Goal: Book appointment/travel/reservation

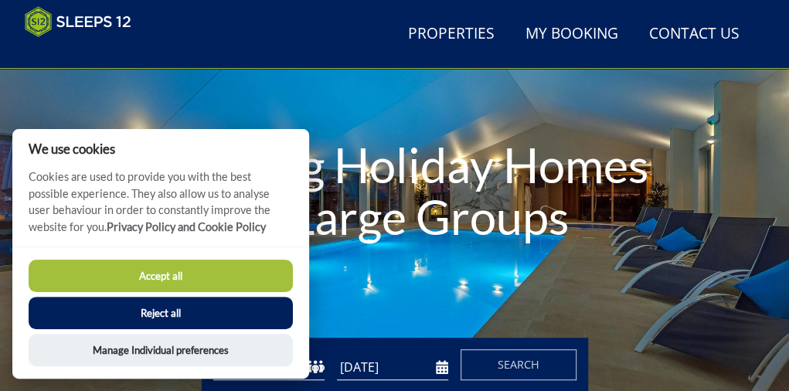
scroll to position [130, 0]
click at [171, 276] on button "Accept all" at bounding box center [161, 276] width 264 height 32
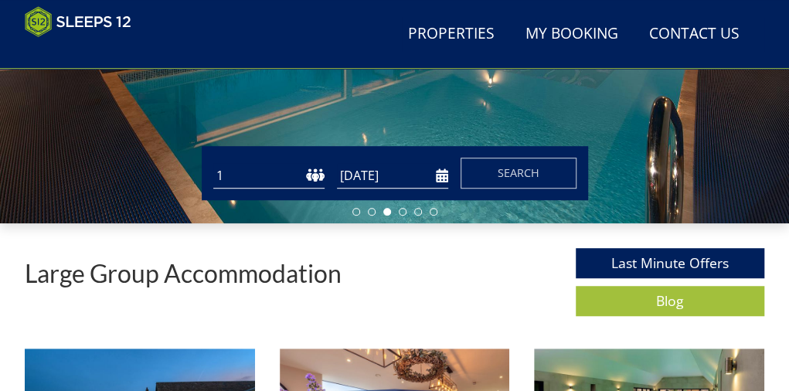
scroll to position [287, 0]
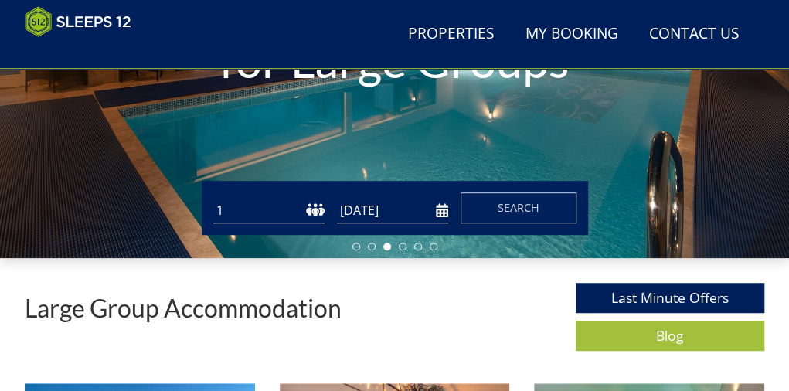
click at [440, 216] on input "[DATE]" at bounding box center [392, 210] width 111 height 25
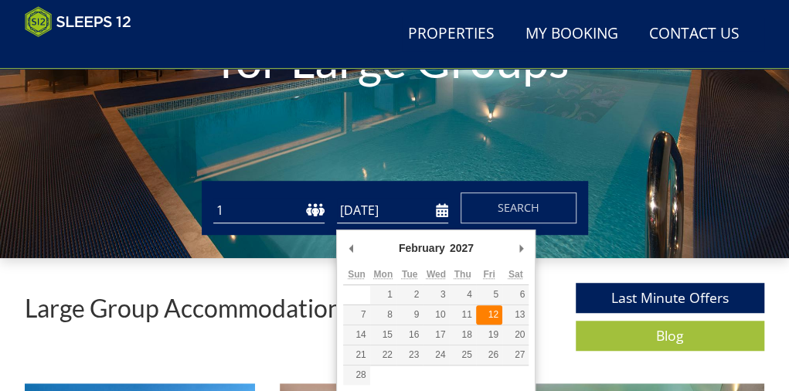
type input "[DATE]"
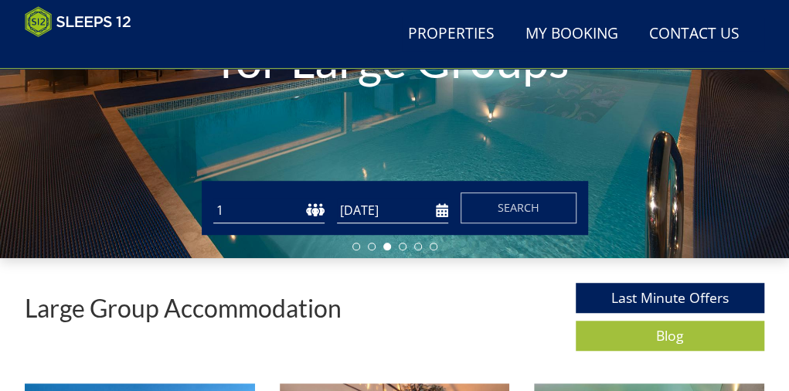
click at [241, 219] on select "1 2 3 4 5 6 7 8 9 10 11 12 13 14 15 16 17 18 19 20 21 22 23 24 25 26 27 28 29 3…" at bounding box center [268, 210] width 111 height 25
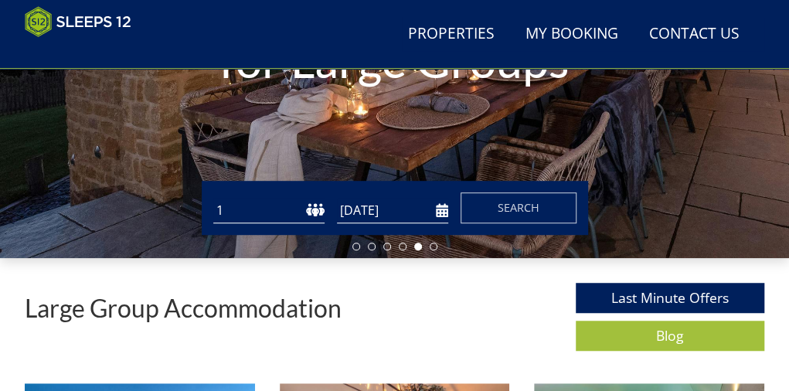
select select "25"
click at [213, 203] on select "1 2 3 4 5 6 7 8 9 10 11 12 13 14 15 16 17 18 19 20 21 22 23 24 25 26 27 28 29 3…" at bounding box center [268, 210] width 111 height 25
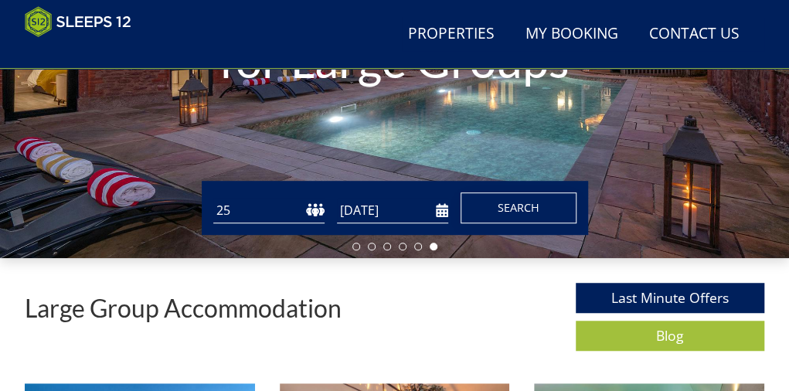
click at [510, 212] on span "Search" at bounding box center [518, 207] width 42 height 15
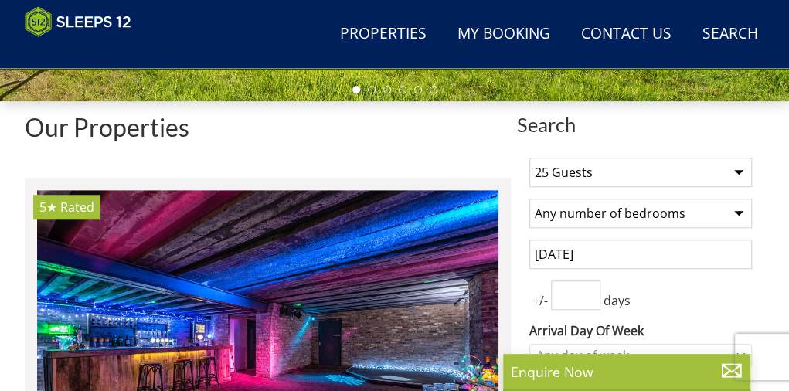
scroll to position [439, 0]
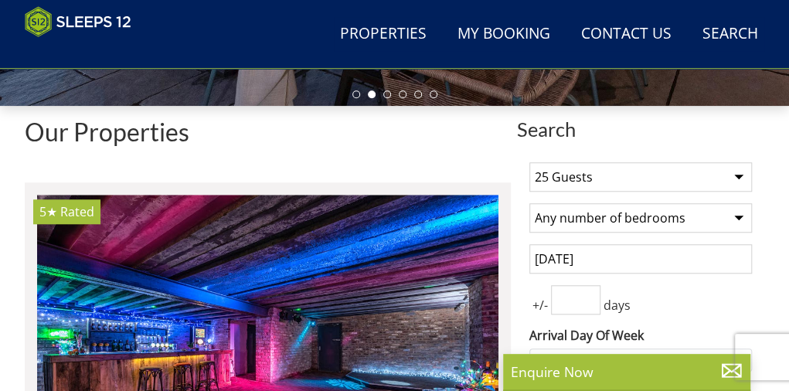
click at [739, 223] on select "Any number of bedrooms 4 Bedrooms 5 Bedrooms 6 Bedrooms 7 Bedrooms 8 Bedrooms 9…" at bounding box center [640, 217] width 222 height 29
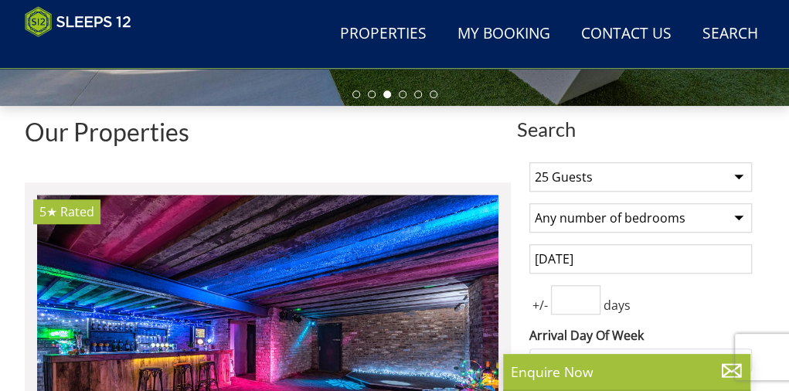
select select "12"
click at [529, 209] on select "Any number of bedrooms 4 Bedrooms 5 Bedrooms 6 Bedrooms 7 Bedrooms 8 Bedrooms 9…" at bounding box center [640, 217] width 222 height 29
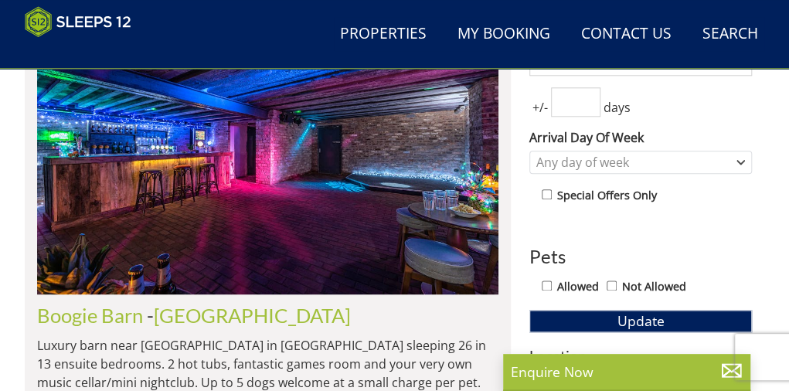
scroll to position [670, 0]
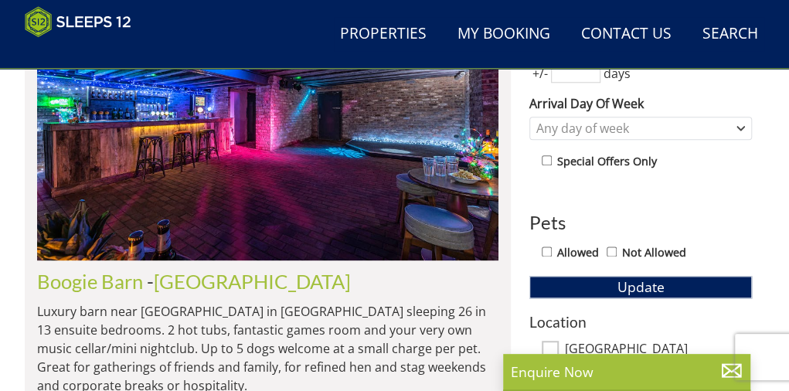
click at [544, 254] on input "Allowed" at bounding box center [546, 251] width 10 height 10
checkbox input "true"
